Goal: Task Accomplishment & Management: Manage account settings

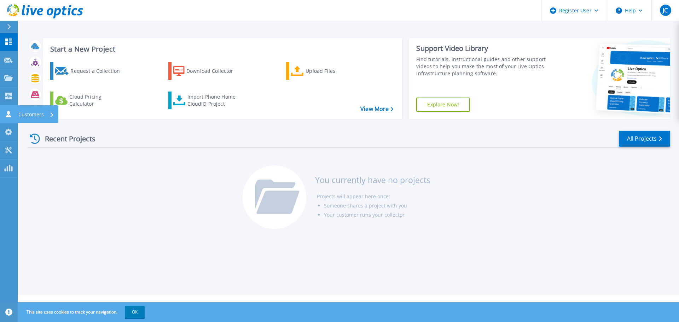
click at [7, 114] on icon at bounding box center [8, 114] width 8 height 7
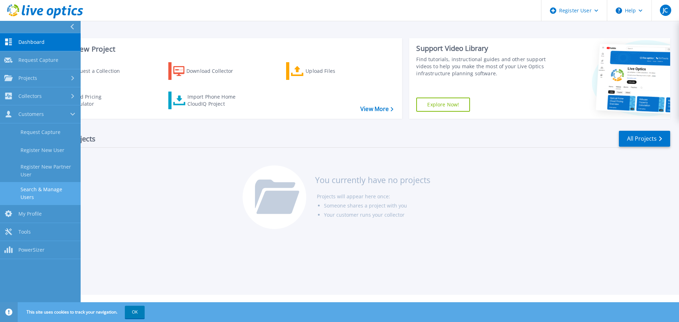
click at [46, 192] on link "Search & Manage Users" at bounding box center [40, 193] width 81 height 23
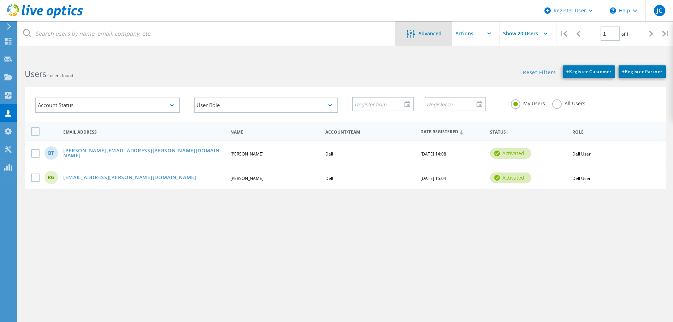
click at [433, 32] on span "Advanced" at bounding box center [430, 33] width 23 height 5
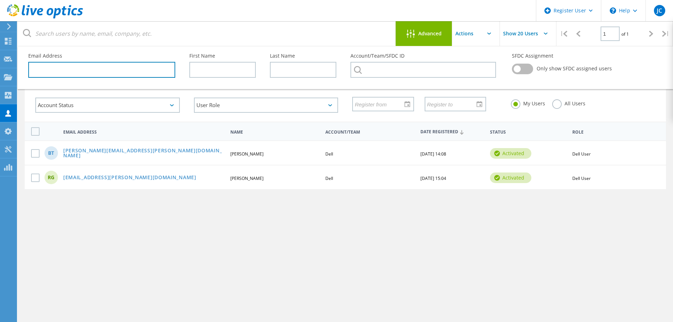
click at [141, 72] on input "text" at bounding box center [101, 70] width 147 height 16
paste input "[EMAIL_ADDRESS][DOMAIN_NAME]"
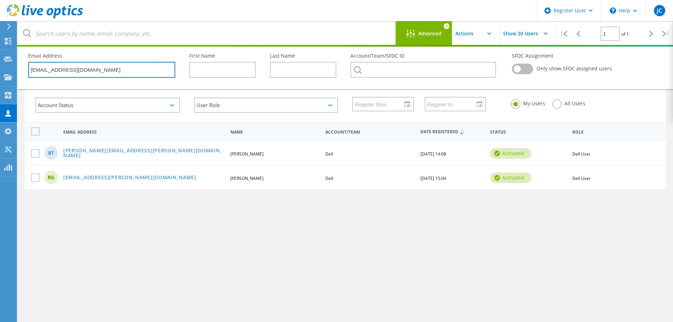
type input "[EMAIL_ADDRESS][DOMAIN_NAME]"
click at [538, 69] on span "Only show SFDC assigned users" at bounding box center [574, 68] width 75 height 5
click at [526, 68] on label at bounding box center [522, 69] width 21 height 11
click at [0, 0] on input "checkbox" at bounding box center [0, 0] width 0 height 0
click at [555, 104] on label "All Users" at bounding box center [569, 102] width 33 height 7
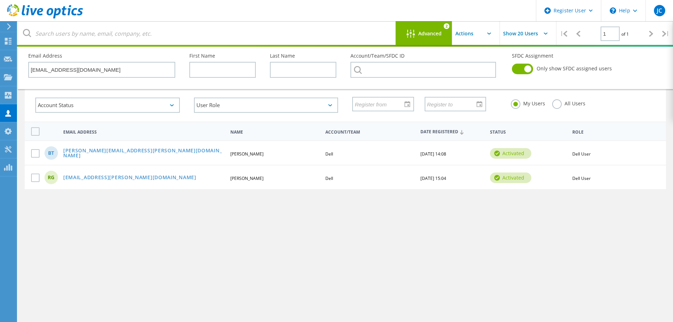
click at [0, 0] on input "All Users" at bounding box center [0, 0] width 0 height 0
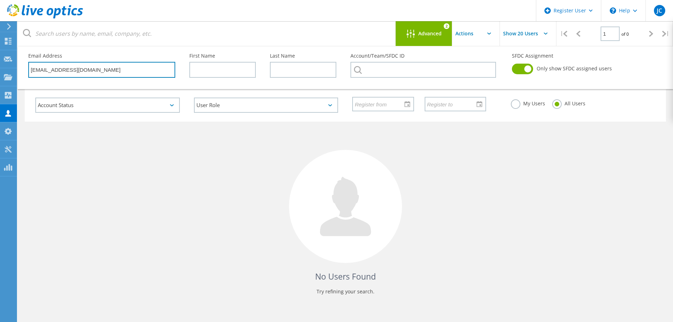
click at [101, 64] on input "[EMAIL_ADDRESS][DOMAIN_NAME]" at bounding box center [101, 70] width 147 height 16
click at [152, 176] on div "No Users Found Try refining your search." at bounding box center [346, 215] width 642 height 186
click at [524, 71] on label at bounding box center [522, 69] width 21 height 11
click at [0, 0] on input "checkbox" at bounding box center [0, 0] width 0 height 0
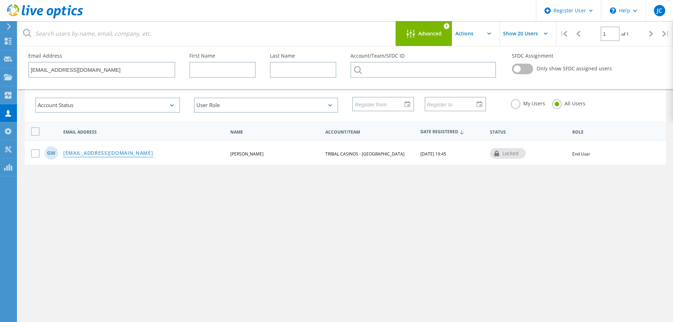
click at [101, 154] on link "[EMAIL_ADDRESS][DOMAIN_NAME]" at bounding box center [108, 154] width 90 height 6
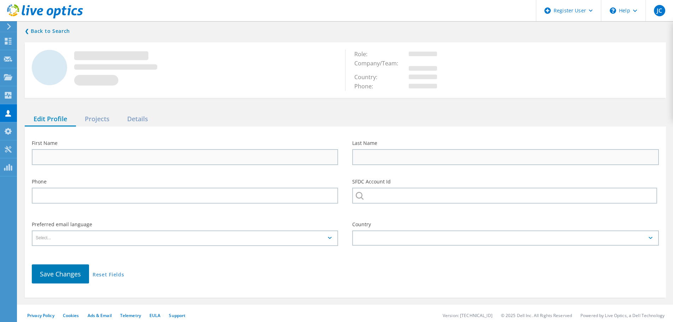
type input "[PERSON_NAME]"
type input "TRIBAL CASINOS - [GEOGRAPHIC_DATA]"
type input "English"
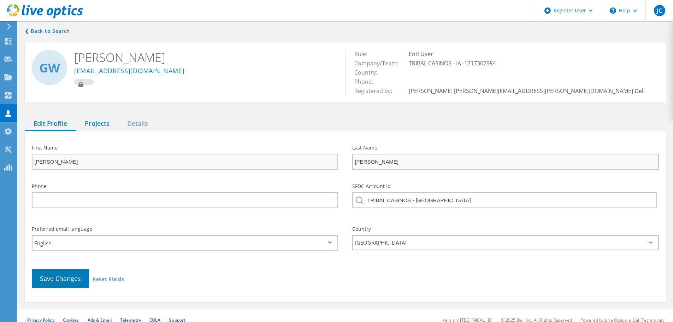
click at [113, 127] on div "Projects" at bounding box center [97, 124] width 42 height 14
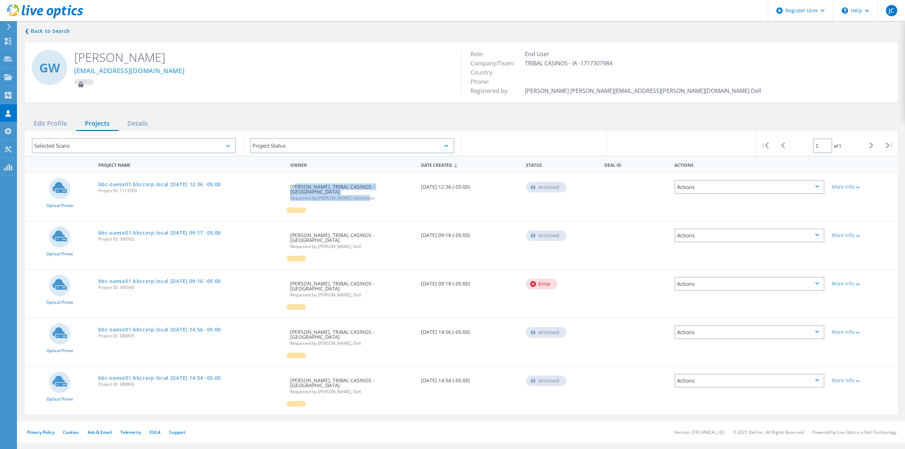
drag, startPoint x: 293, startPoint y: 187, endPoint x: 396, endPoint y: 196, distance: 103.0
click at [396, 196] on div "Requested By [PERSON_NAME], TRIBAL CASINOS - IA Requested by [PERSON_NAME], con…" at bounding box center [352, 190] width 131 height 34
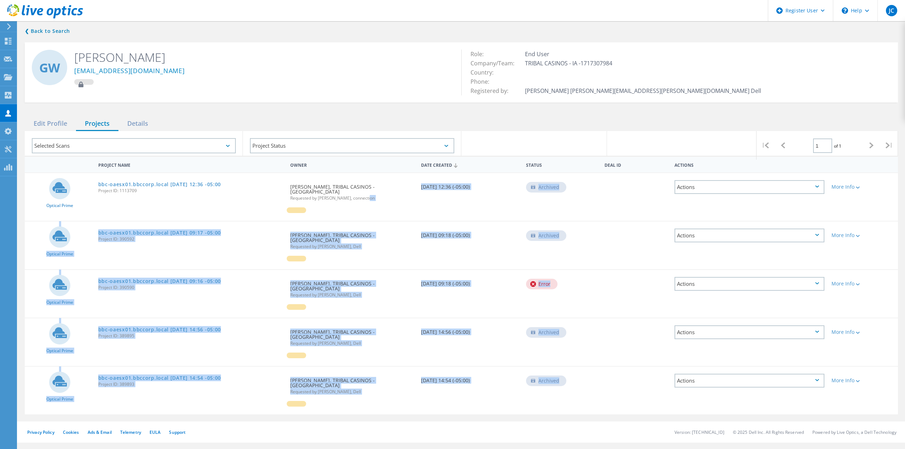
drag, startPoint x: 432, startPoint y: 371, endPoint x: 408, endPoint y: 195, distance: 177.7
click at [408, 195] on div "Optical Prime bbc-oaesx01.bbccorp.local [DATE] 12:36 -05:00 Project ID: 1113709…" at bounding box center [461, 294] width 873 height 242
click at [397, 202] on div "Requested By [PERSON_NAME], TRIBAL CASINOS - IA Requested by [PERSON_NAME], con…" at bounding box center [352, 190] width 131 height 34
drag, startPoint x: 290, startPoint y: 191, endPoint x: 401, endPoint y: 377, distance: 217.3
click at [401, 322] on div "Optical Prime bbc-oaesx01.bbccorp.local [DATE] 12:36 -05:00 Project ID: 1113709…" at bounding box center [461, 294] width 873 height 242
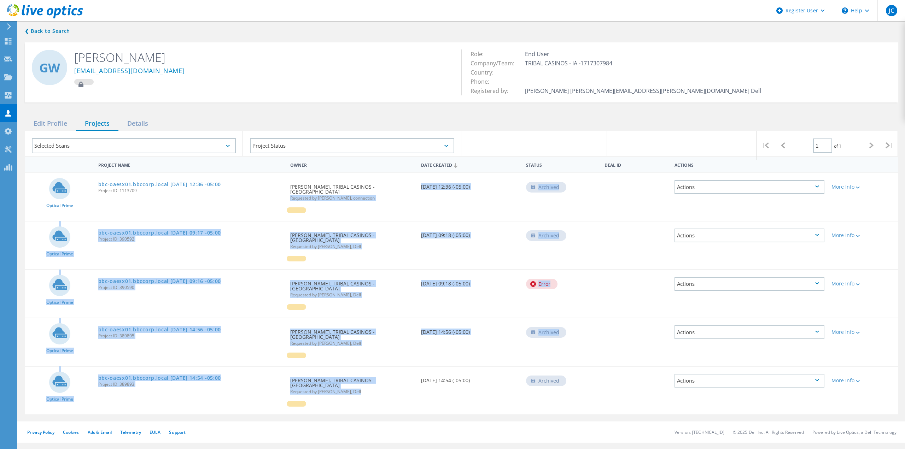
click at [392, 222] on div "Requested By [PERSON_NAME], TRIBAL CASINOS - IA Requested by [PERSON_NAME], Dell" at bounding box center [352, 239] width 131 height 34
